Goal: Task Accomplishment & Management: Manage account settings

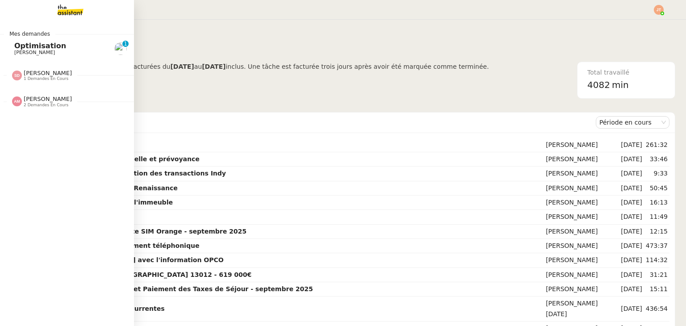
click at [46, 108] on div "[PERSON_NAME] 2 demandes en cours" at bounding box center [67, 98] width 134 height 26
click at [57, 143] on span "[PERSON_NAME]" at bounding box center [59, 145] width 90 height 5
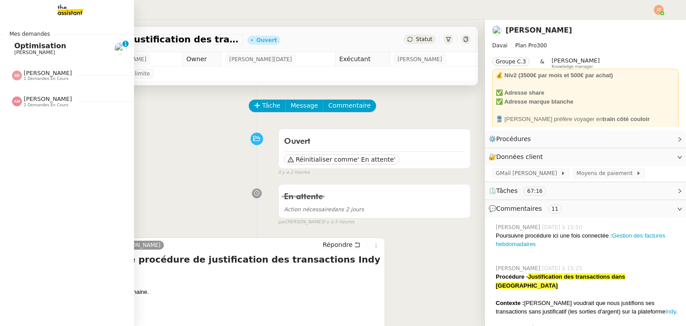
click at [38, 101] on span "[PERSON_NAME]" at bounding box center [48, 99] width 48 height 7
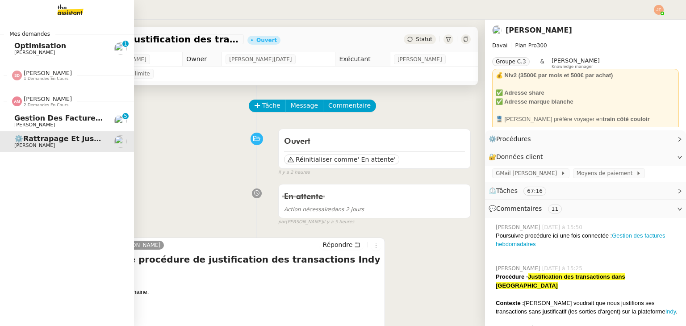
click at [41, 120] on span "Gestion des factures hebdomadaires" at bounding box center [89, 118] width 151 height 8
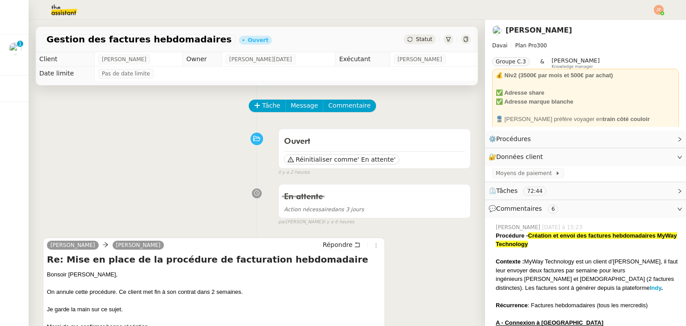
click at [70, 15] on img at bounding box center [56, 10] width 69 height 20
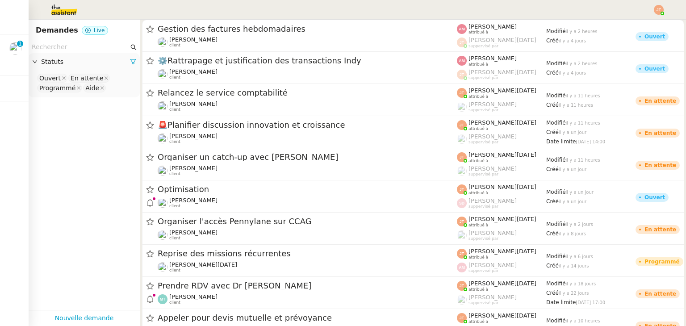
click at [660, 8] on img at bounding box center [659, 10] width 10 height 10
click at [627, 24] on span "Suivi" at bounding box center [627, 25] width 15 height 7
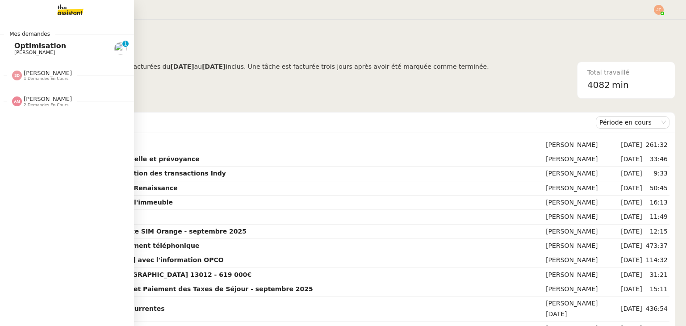
click at [39, 100] on span "[PERSON_NAME]" at bounding box center [48, 99] width 48 height 7
click at [57, 122] on span "[PERSON_NAME]" at bounding box center [59, 124] width 90 height 5
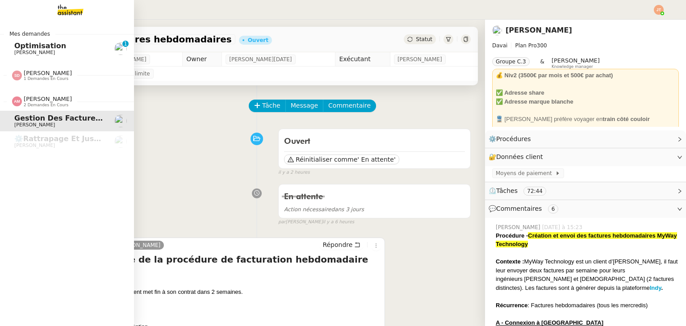
click at [49, 11] on img at bounding box center [63, 10] width 69 height 20
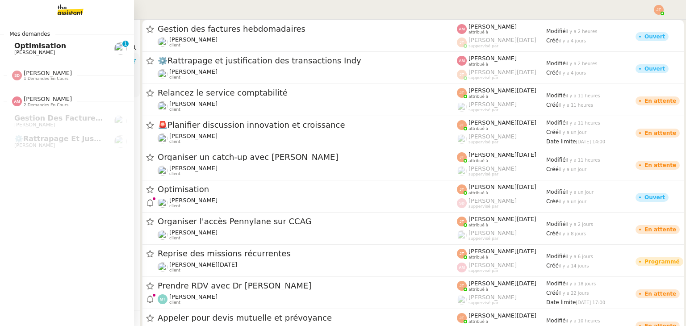
click at [53, 11] on img at bounding box center [63, 10] width 69 height 20
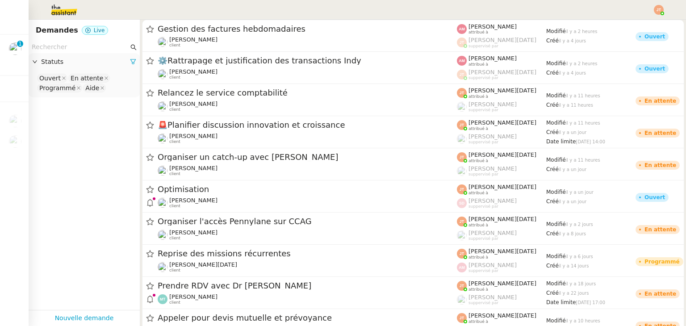
click at [665, 11] on nz-header at bounding box center [343, 10] width 686 height 20
click at [660, 9] on img at bounding box center [659, 10] width 10 height 10
drag, startPoint x: 636, startPoint y: 26, endPoint x: 619, endPoint y: 4, distance: 28.0
click at [635, 25] on span "Suivi" at bounding box center [627, 25] width 15 height 7
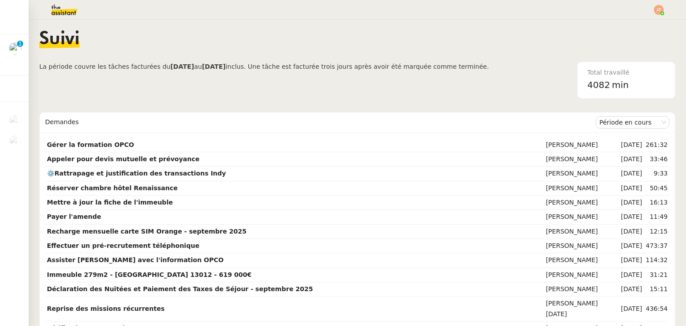
click at [170, 65] on b "[DATE]" at bounding box center [182, 66] width 24 height 7
